Goal: Check status

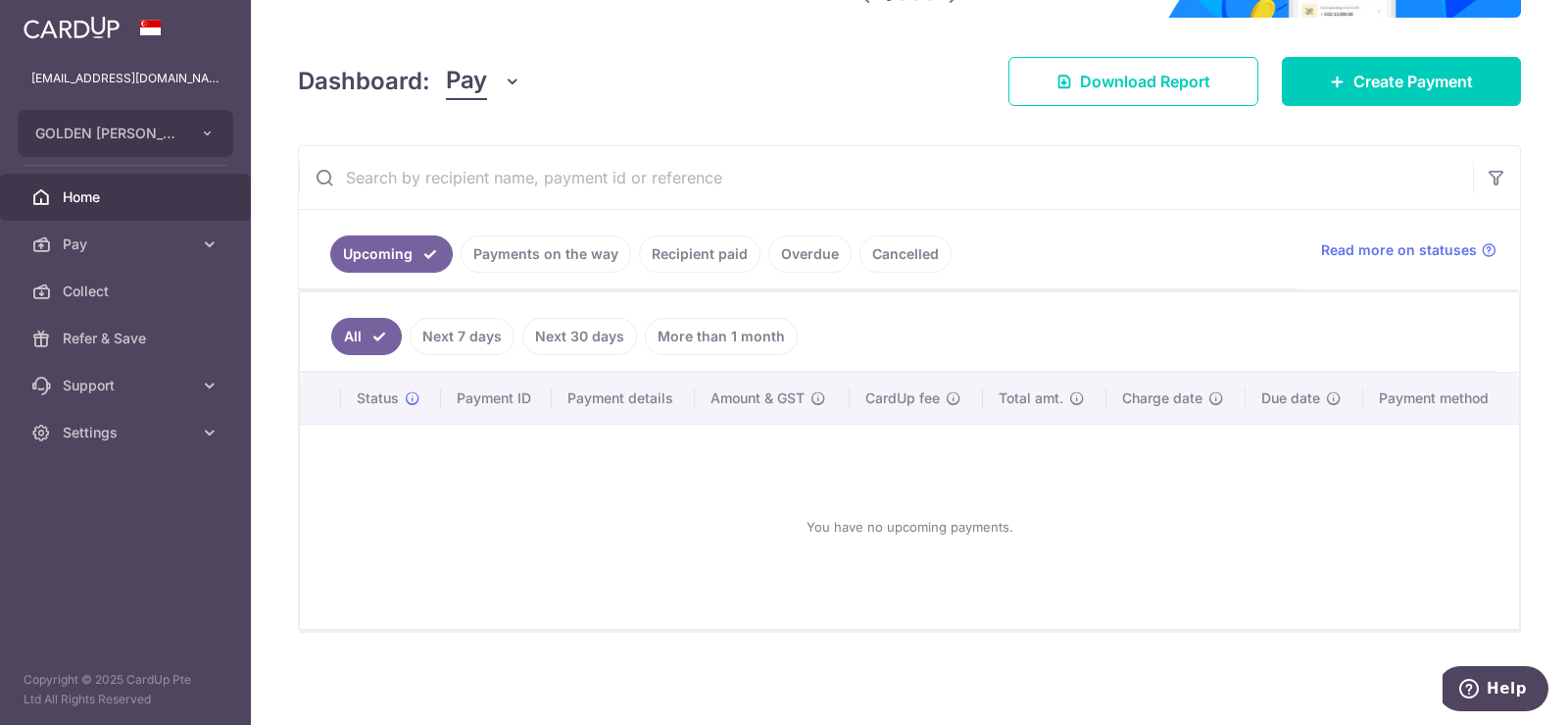
click at [559, 253] on link "Payments on the way" at bounding box center [546, 254] width 171 height 37
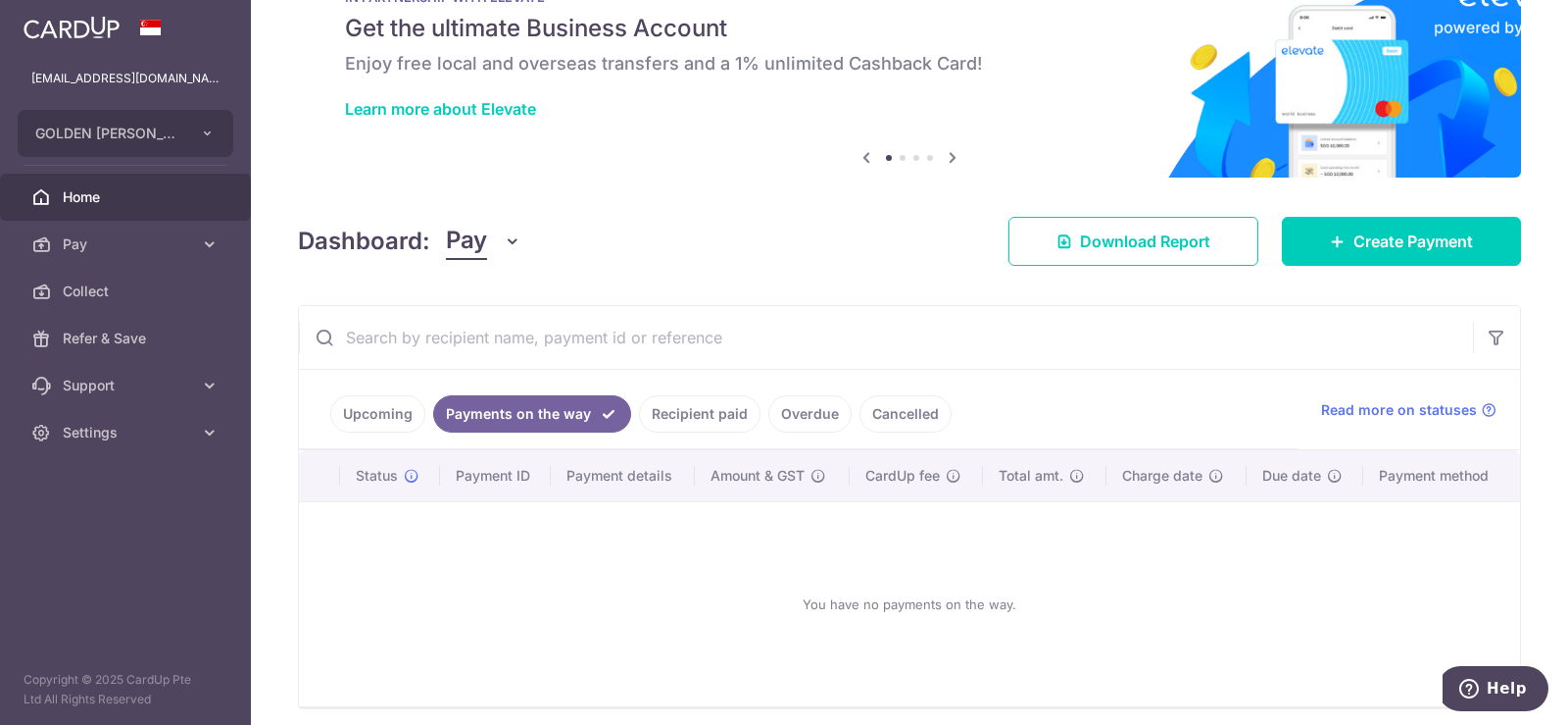
scroll to position [150, 0]
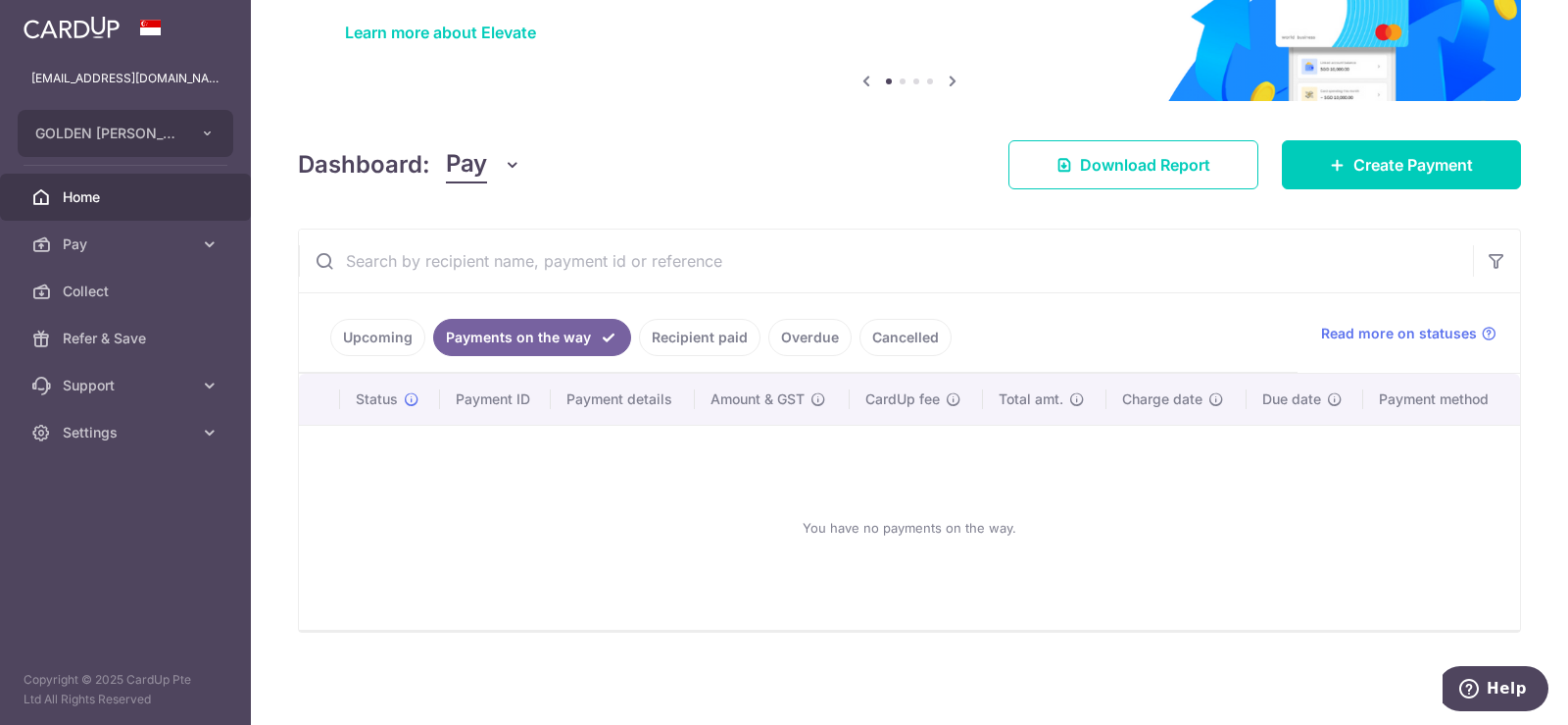
click at [387, 334] on link "Upcoming" at bounding box center [378, 337] width 95 height 37
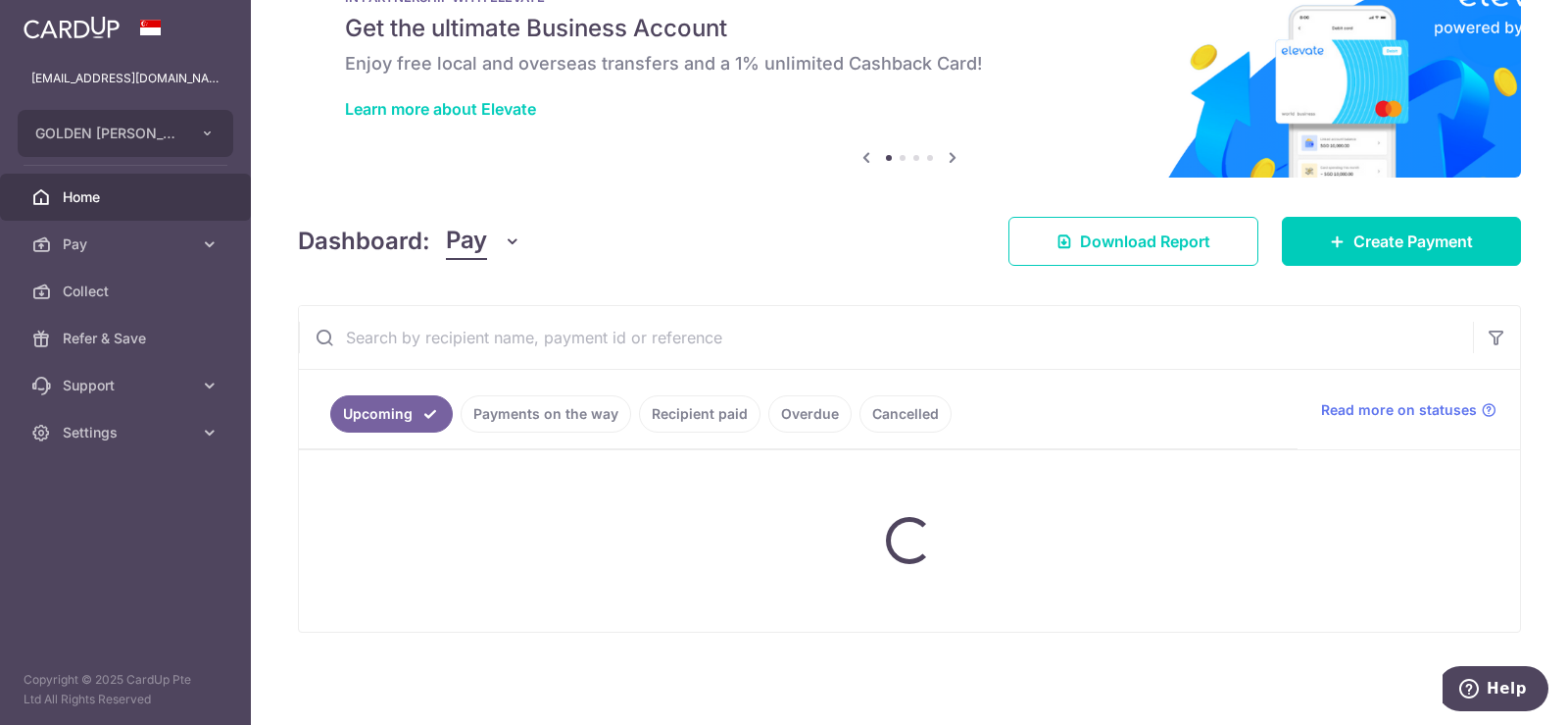
scroll to position [233, 0]
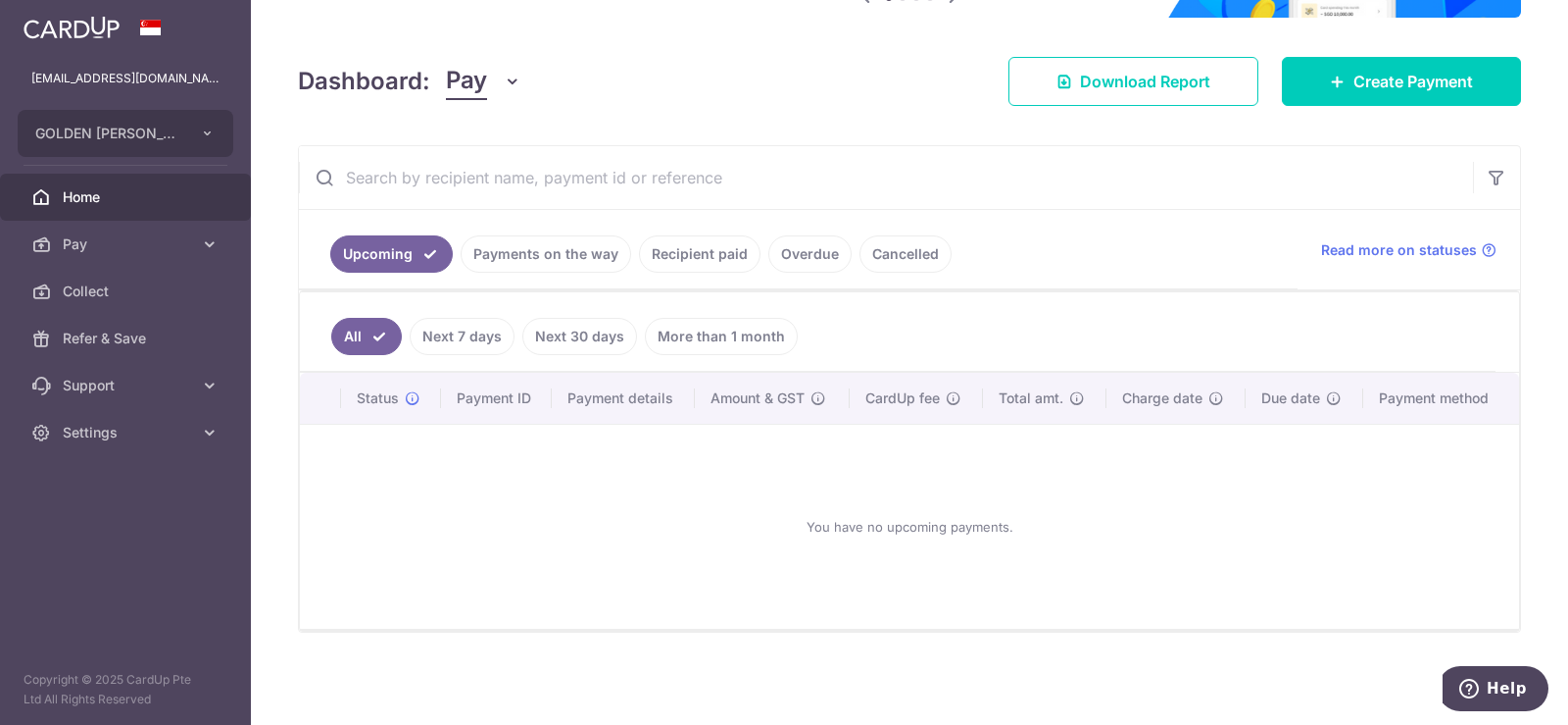
click at [548, 250] on link "Payments on the way" at bounding box center [546, 254] width 171 height 37
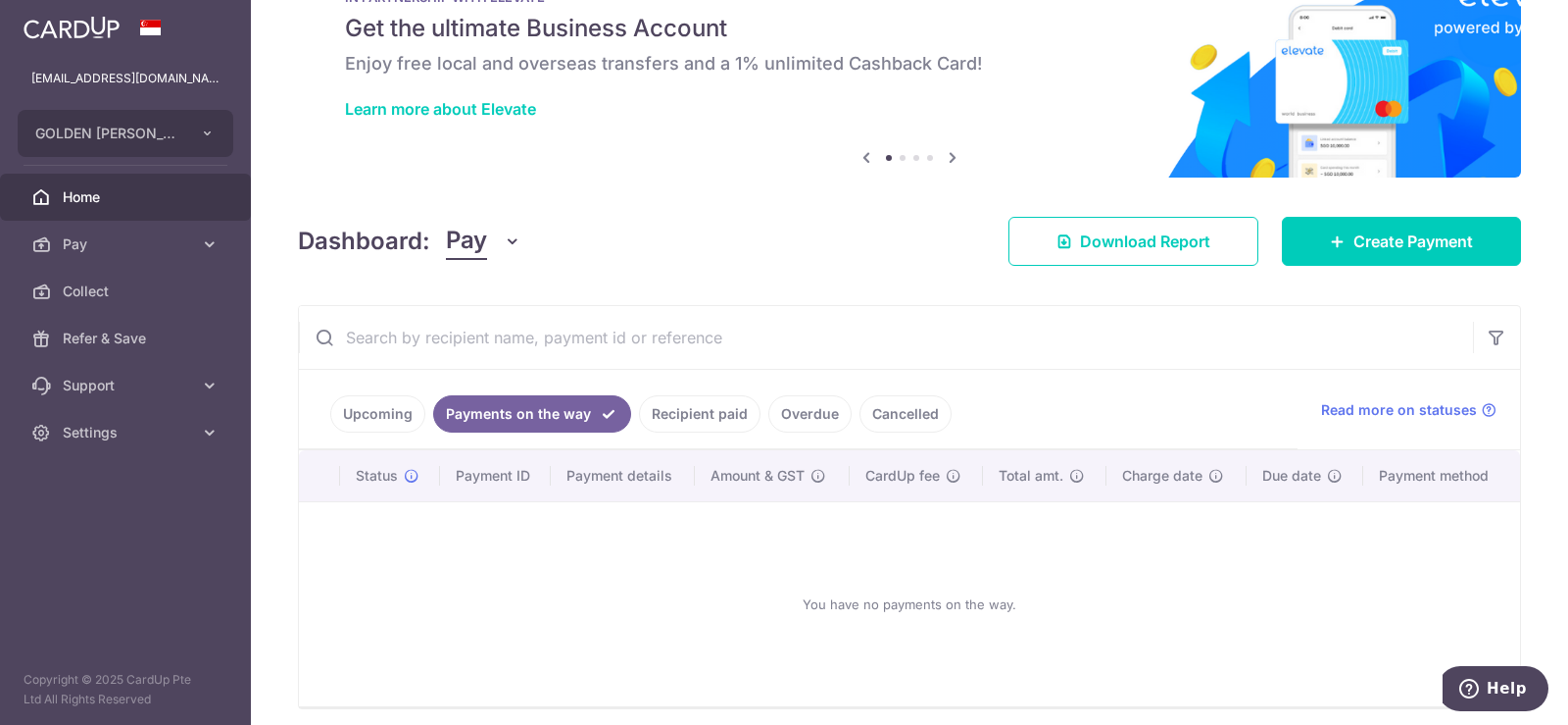
scroll to position [150, 0]
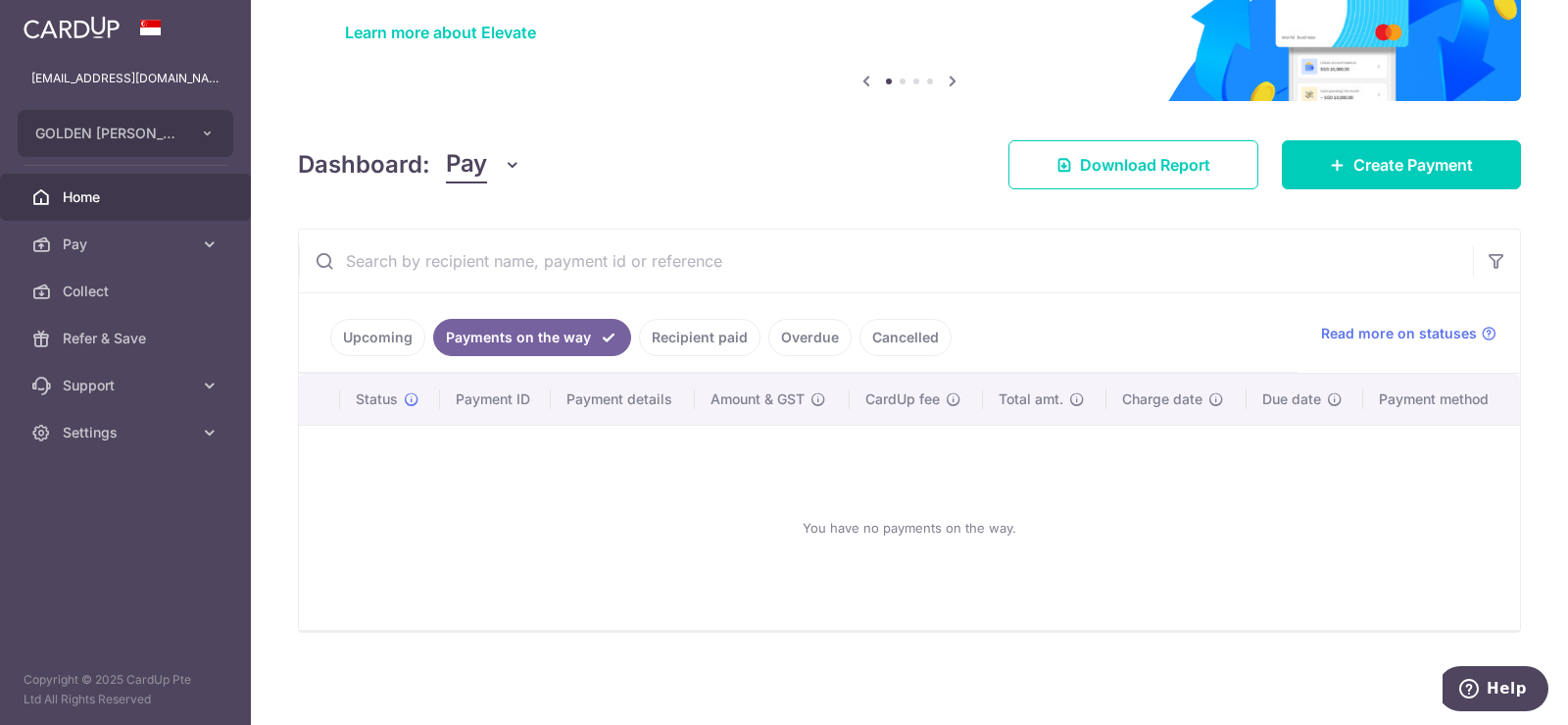
click at [902, 338] on link "Cancelled" at bounding box center [906, 337] width 92 height 37
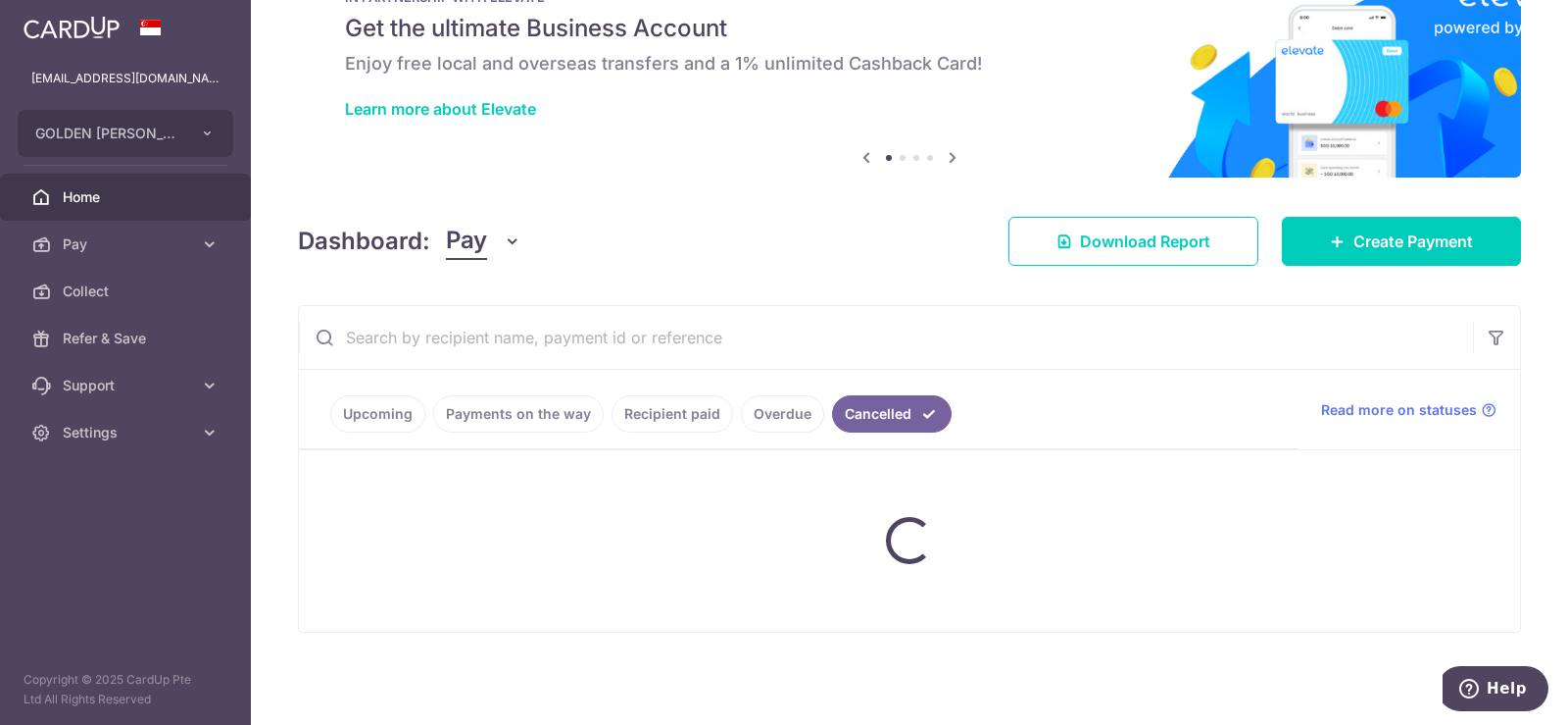
scroll to position [170, 0]
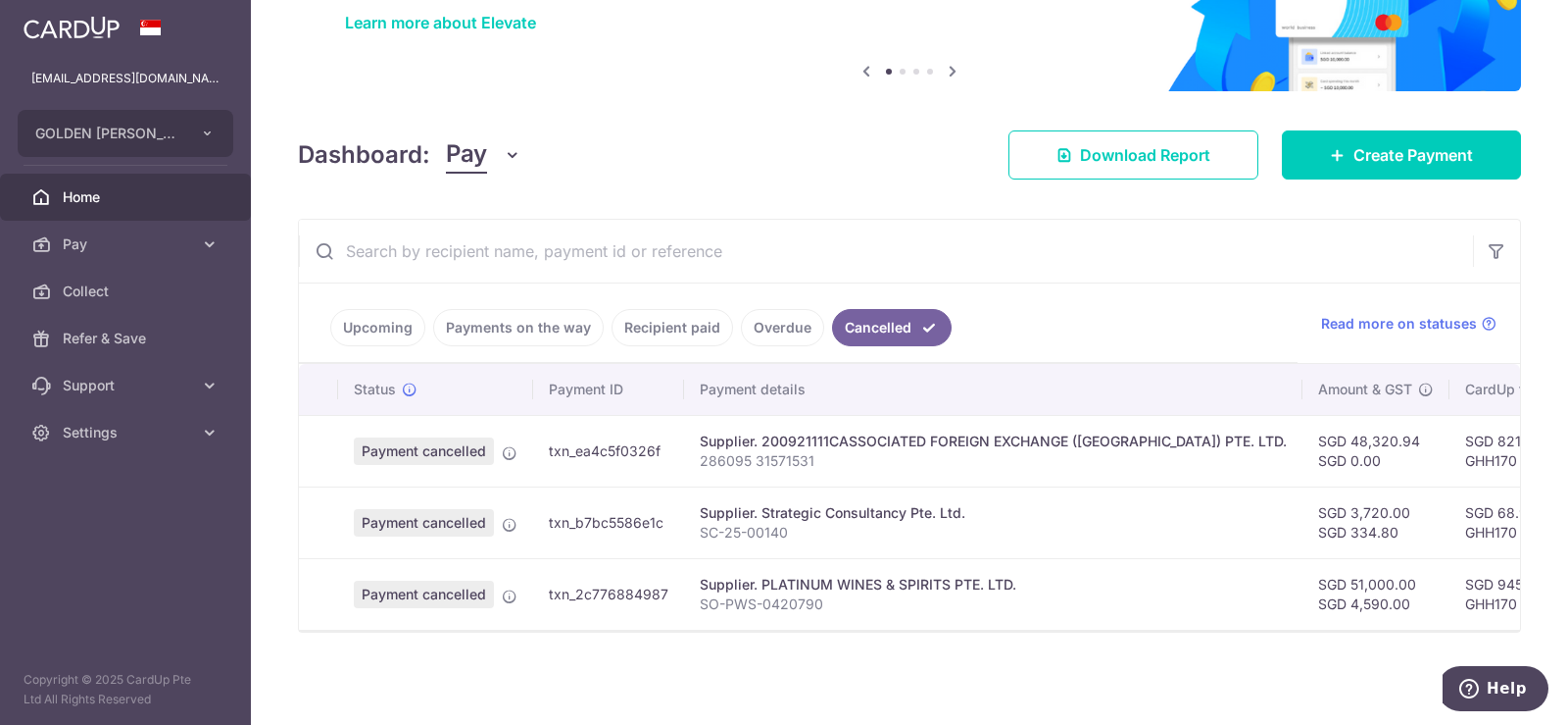
click at [773, 317] on link "Overdue" at bounding box center [783, 328] width 83 height 37
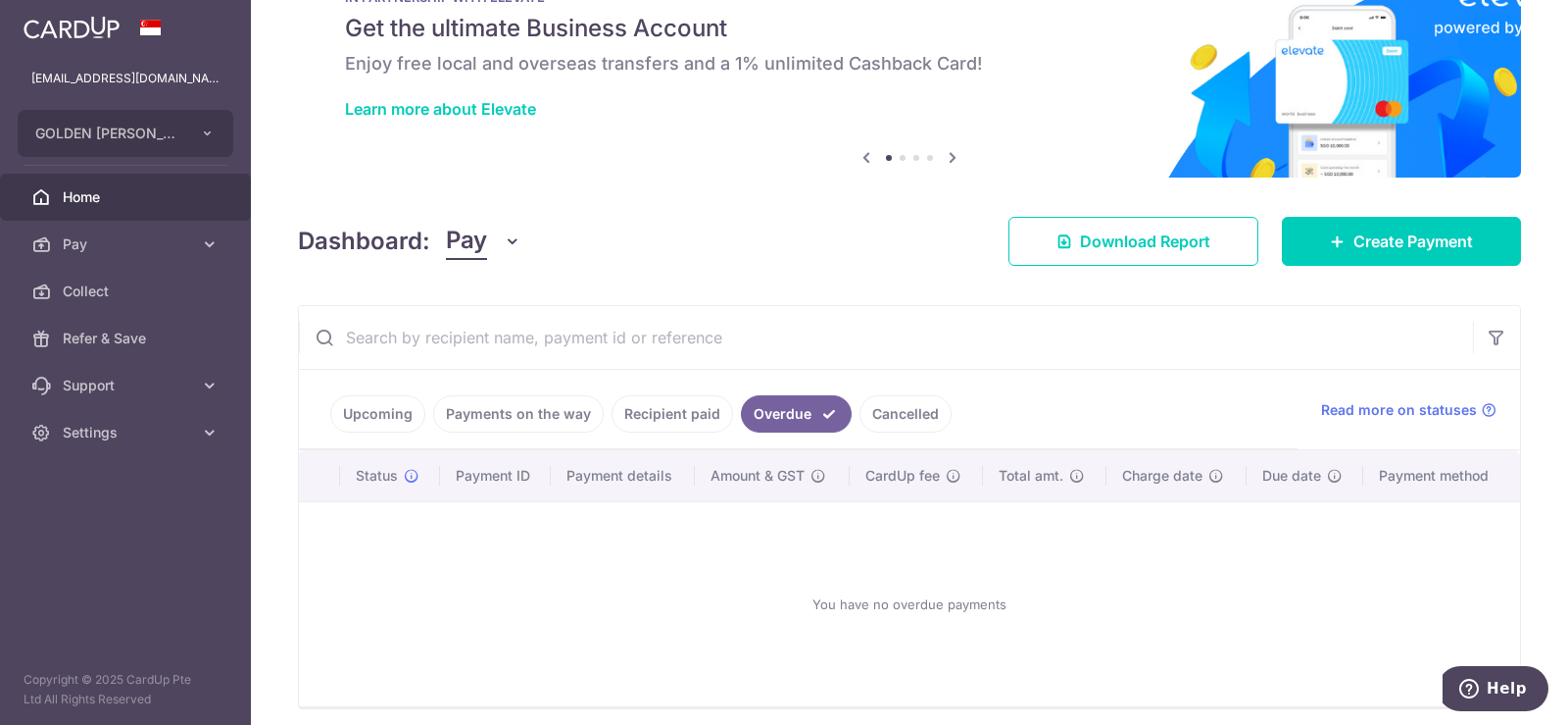
scroll to position [150, 0]
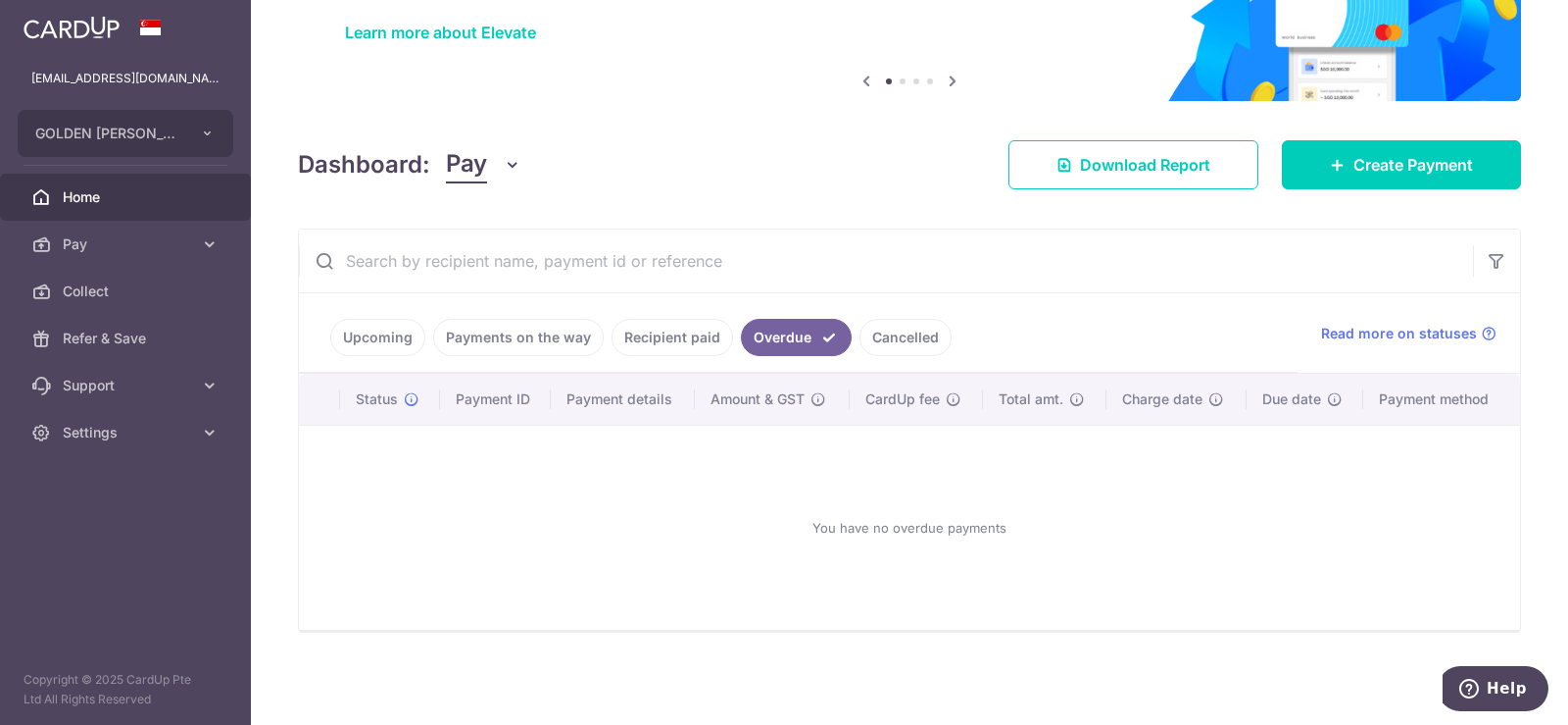
click at [667, 332] on link "Recipient paid" at bounding box center [673, 337] width 122 height 37
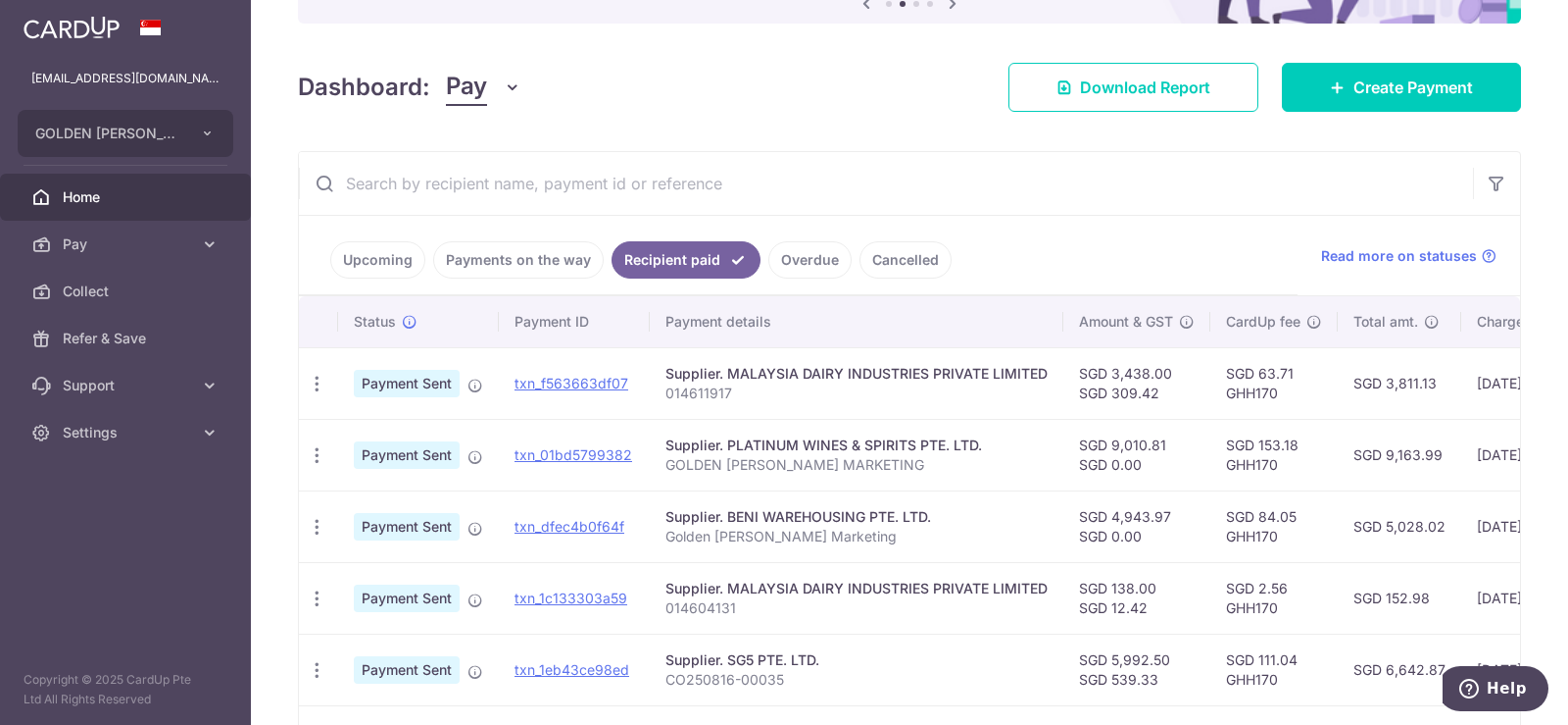
scroll to position [0, 0]
